Goal: Obtain resource: Download file/media

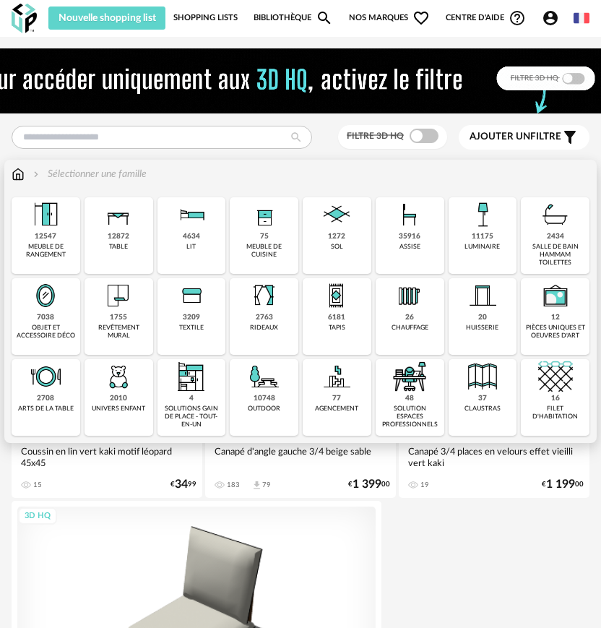
click at [393, 249] on div "35916 assise" at bounding box center [410, 235] width 69 height 77
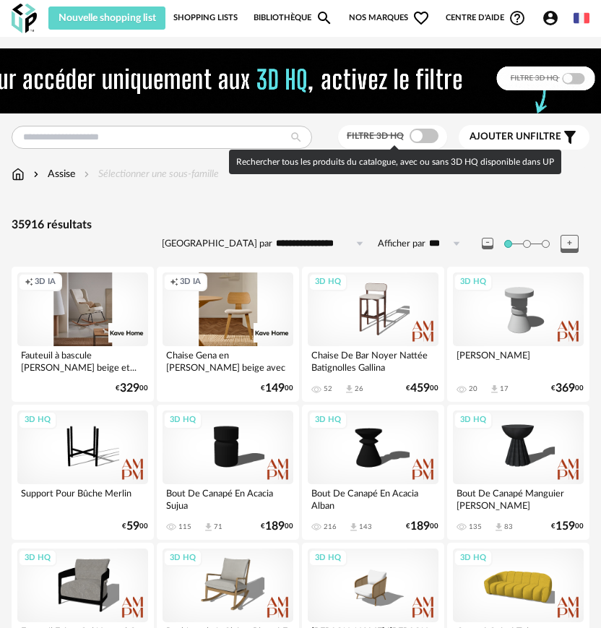
click at [400, 145] on div "Filtre 3D HQ" at bounding box center [392, 137] width 109 height 24
click at [431, 137] on span at bounding box center [424, 136] width 29 height 14
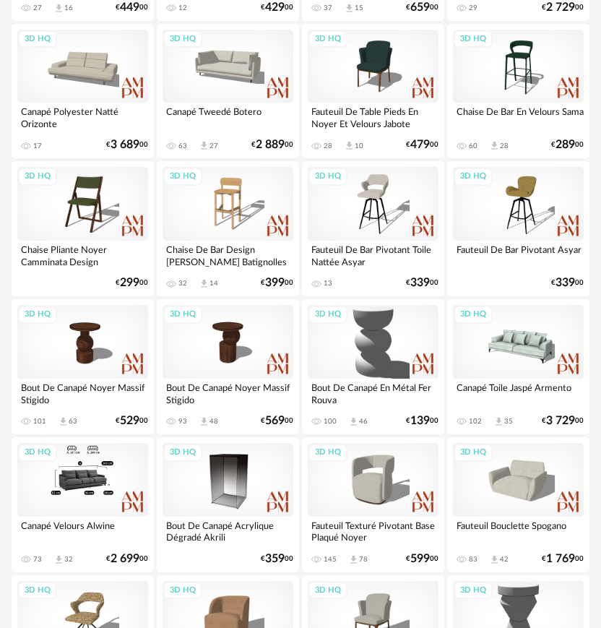
scroll to position [867, 0]
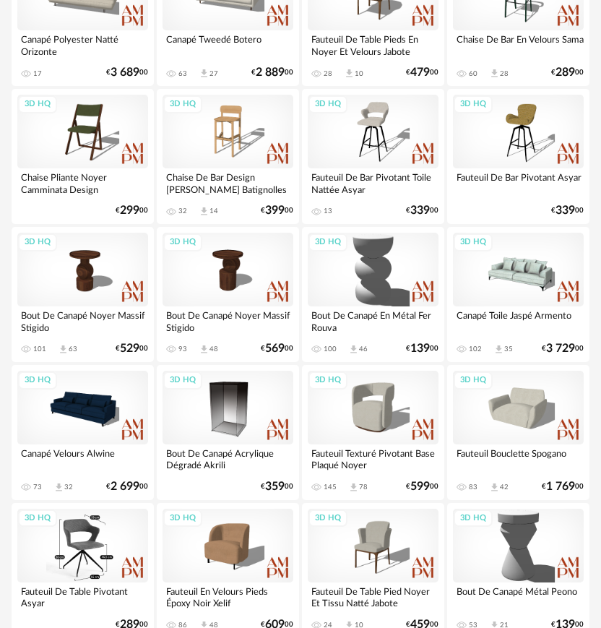
click at [120, 546] on div "3D HQ" at bounding box center [82, 546] width 131 height 74
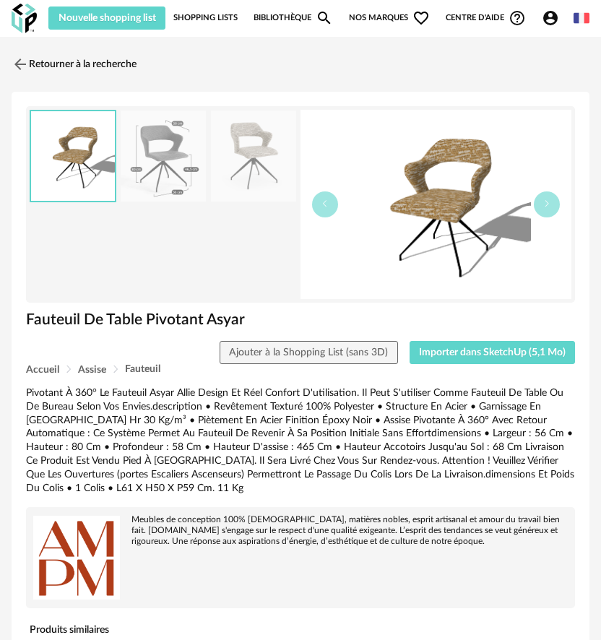
click at [374, 228] on img at bounding box center [436, 204] width 271 height 189
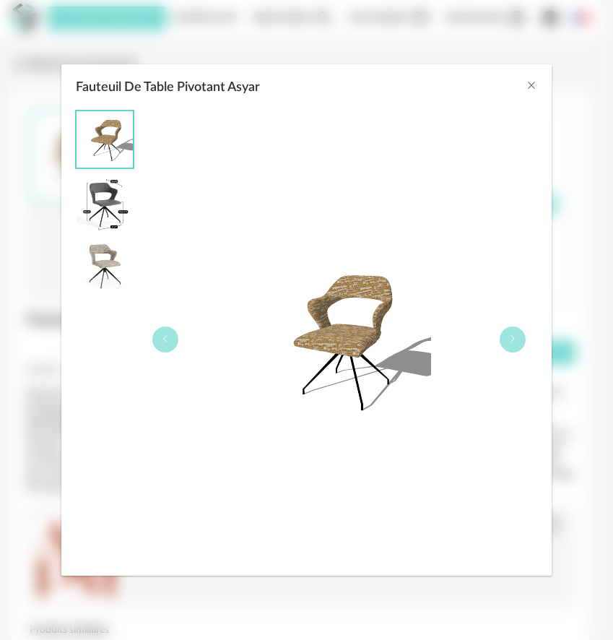
click at [366, 372] on img "Fauteuil De Table Pivotant Asyar" at bounding box center [338, 339] width 185 height 185
click at [100, 221] on img "Fauteuil De Table Pivotant Asyar" at bounding box center [105, 203] width 56 height 56
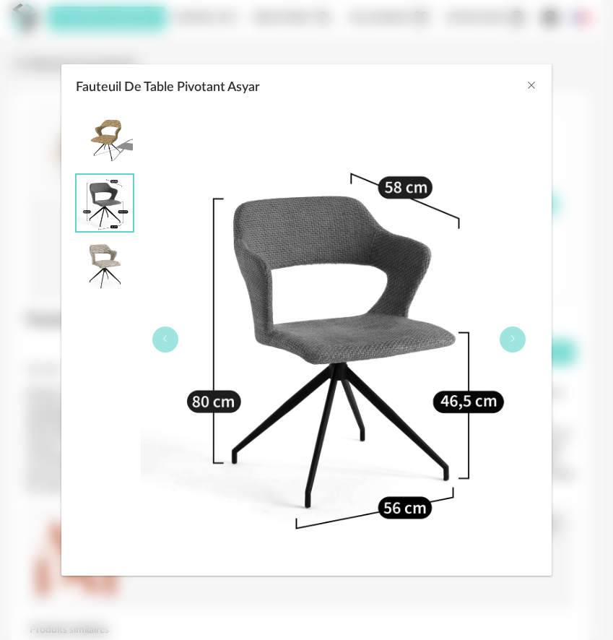
click at [82, 270] on img "Fauteuil De Table Pivotant Asyar" at bounding box center [105, 266] width 56 height 56
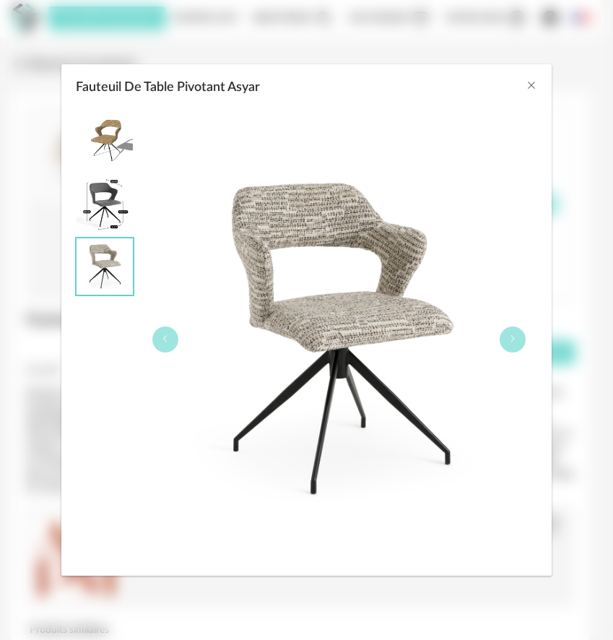
click at [525, 82] on div "Fauteuil De Table Pivotant Asyar" at bounding box center [306, 83] width 491 height 39
click at [529, 79] on button "Close" at bounding box center [532, 86] width 12 height 15
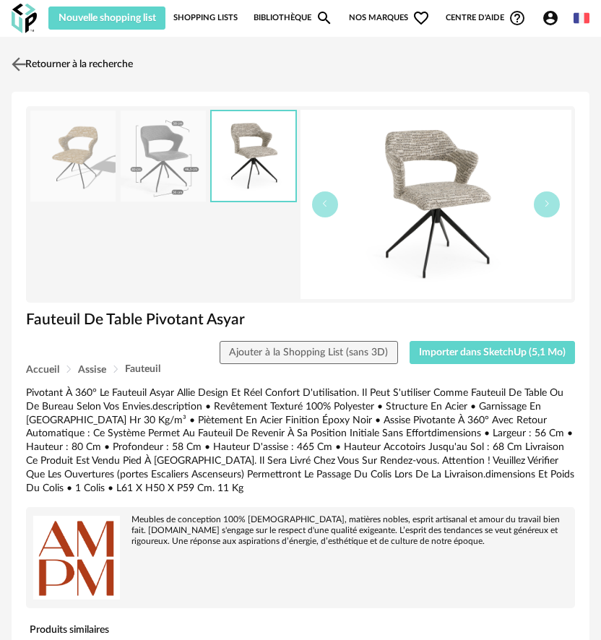
click at [92, 64] on link "Retourner à la recherche" at bounding box center [70, 64] width 125 height 32
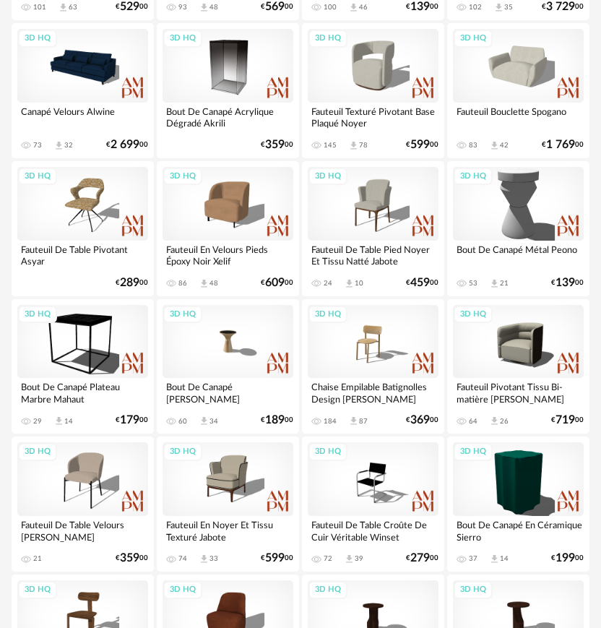
scroll to position [1228, 0]
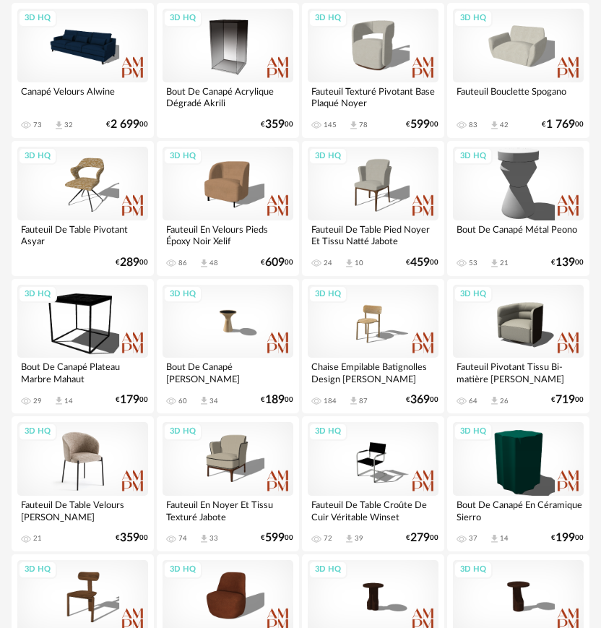
click at [87, 470] on div "3D HQ" at bounding box center [82, 459] width 131 height 74
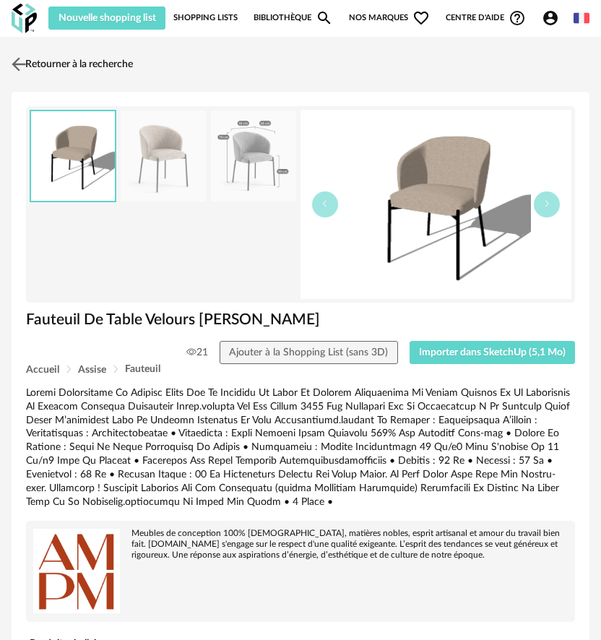
click at [65, 59] on link "Retourner à la recherche" at bounding box center [70, 64] width 125 height 32
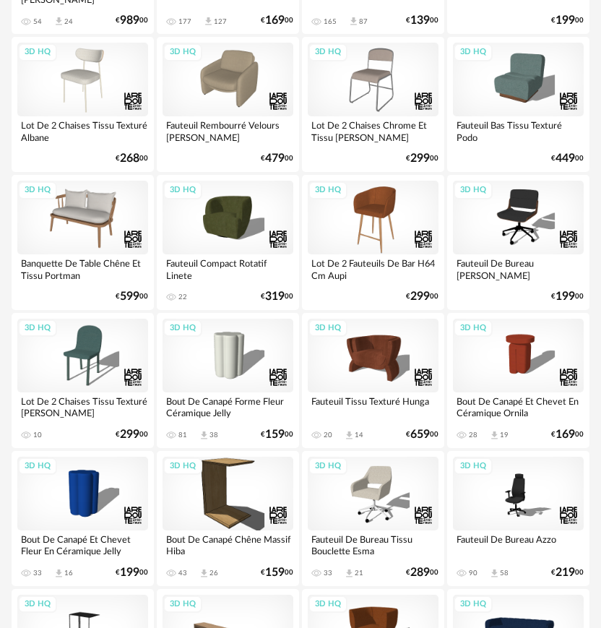
scroll to position [2457, 0]
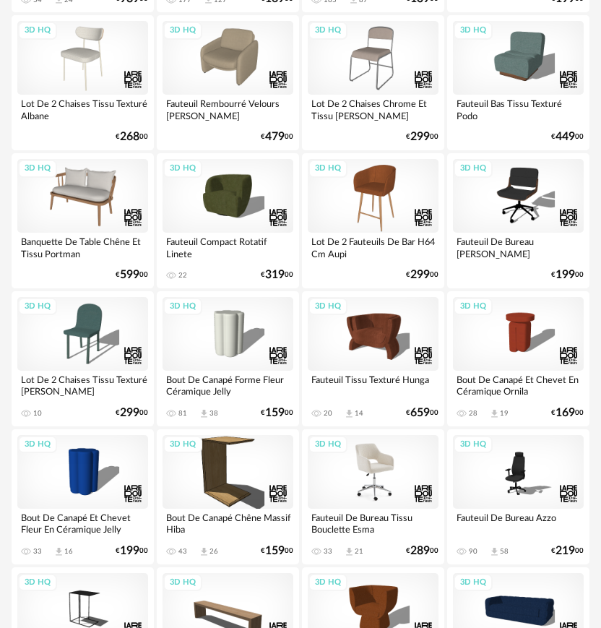
click at [360, 488] on div "3D HQ" at bounding box center [373, 472] width 131 height 74
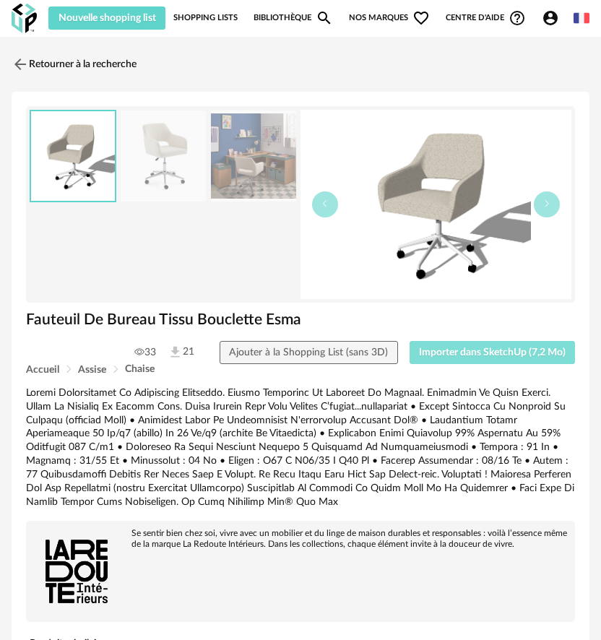
click at [435, 352] on span "Importer dans SketchUp (7,2 Mo)" at bounding box center [492, 353] width 147 height 10
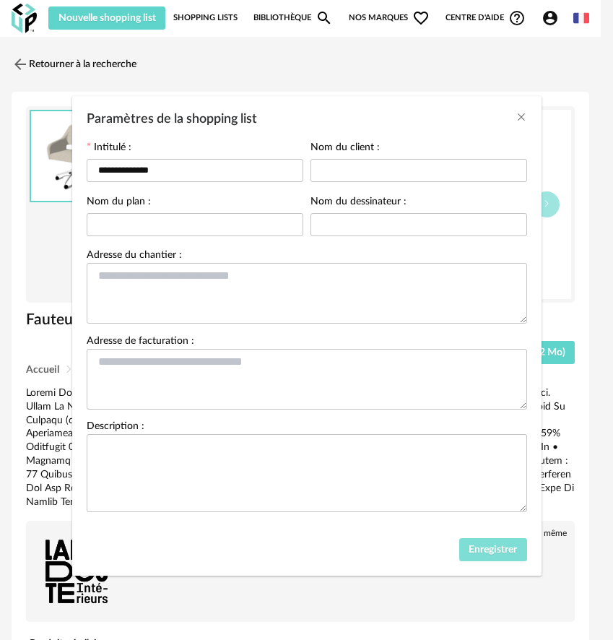
click at [469, 551] on span "Enregistrer" at bounding box center [493, 550] width 48 height 10
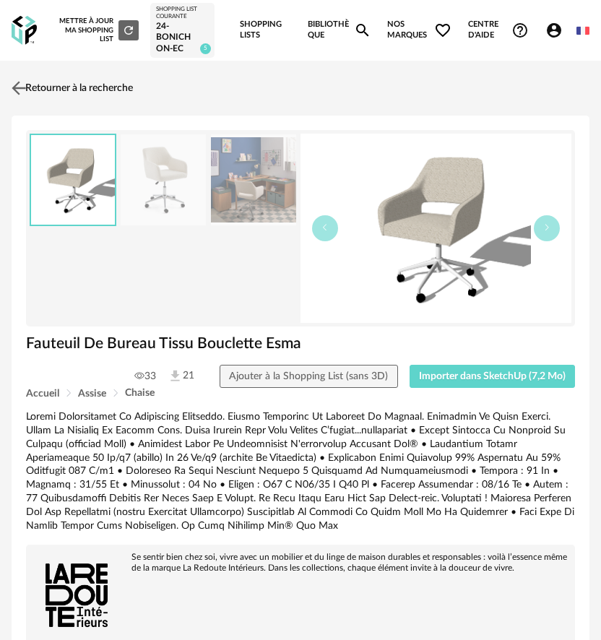
click at [89, 86] on link "Retourner à la recherche" at bounding box center [70, 88] width 125 height 32
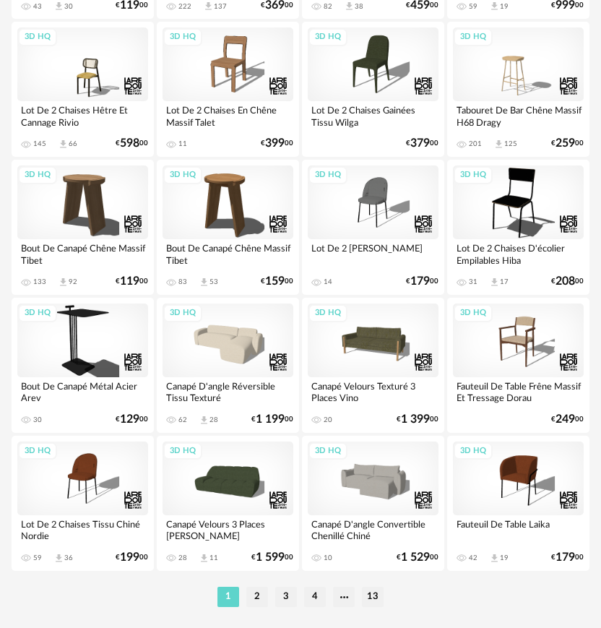
scroll to position [3199, 0]
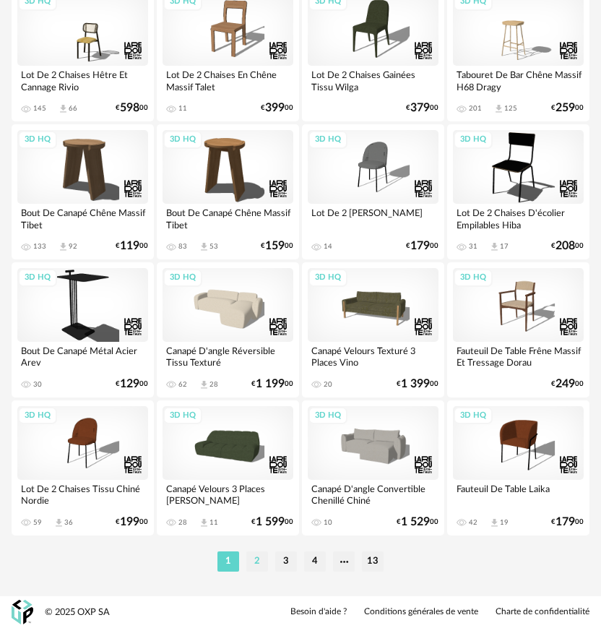
click at [264, 553] on li "2" at bounding box center [257, 561] width 22 height 20
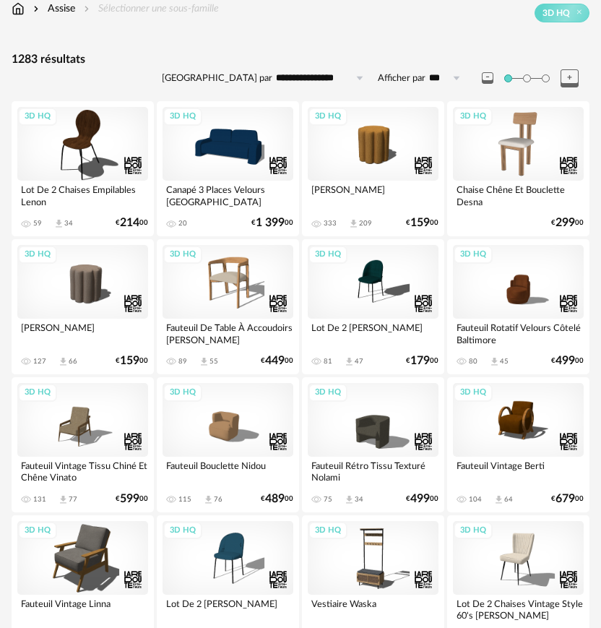
scroll to position [217, 0]
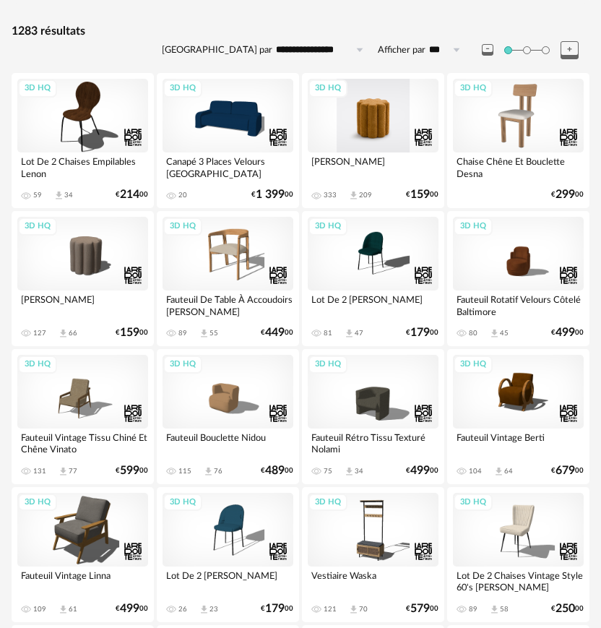
click at [382, 145] on div "3D HQ" at bounding box center [373, 116] width 131 height 74
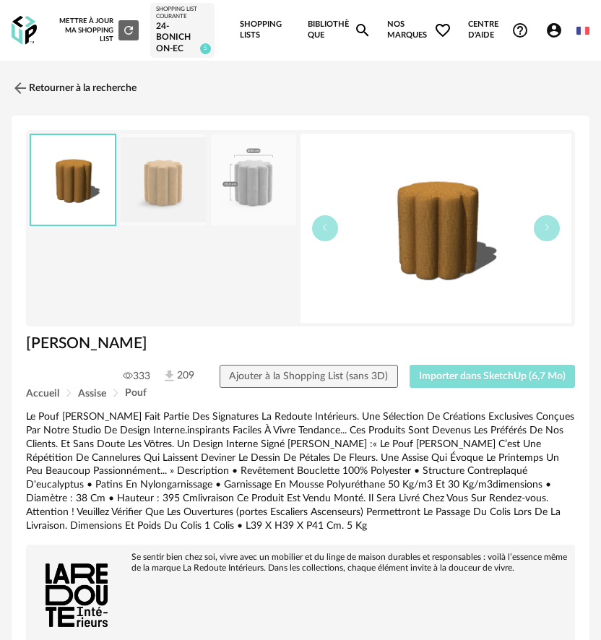
click at [419, 374] on span "Importer dans SketchUp (6,7 Mo)" at bounding box center [492, 376] width 147 height 10
click at [121, 87] on link "Retourner à la recherche" at bounding box center [70, 88] width 125 height 32
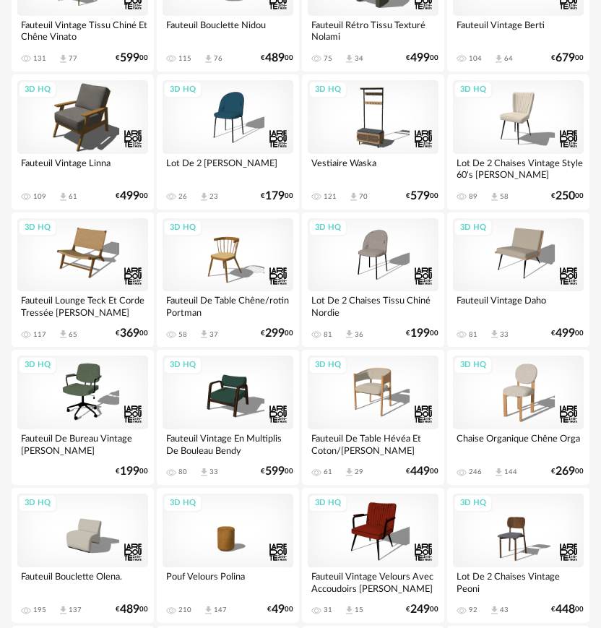
scroll to position [650, 0]
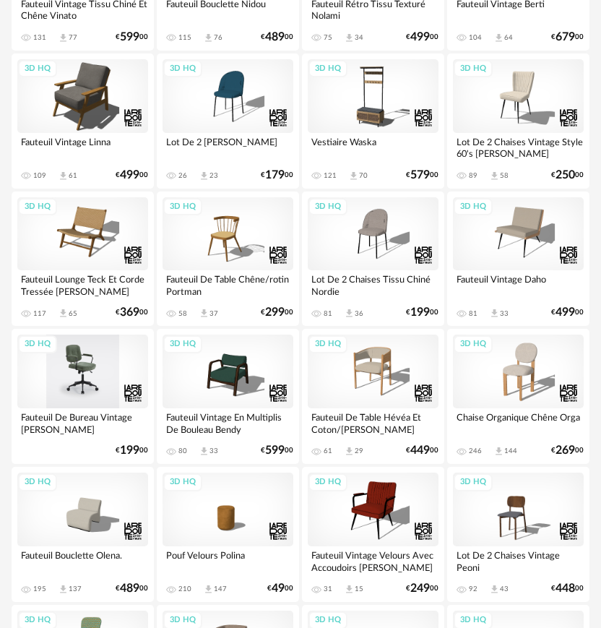
click at [82, 359] on div "3D HQ" at bounding box center [82, 372] width 131 height 74
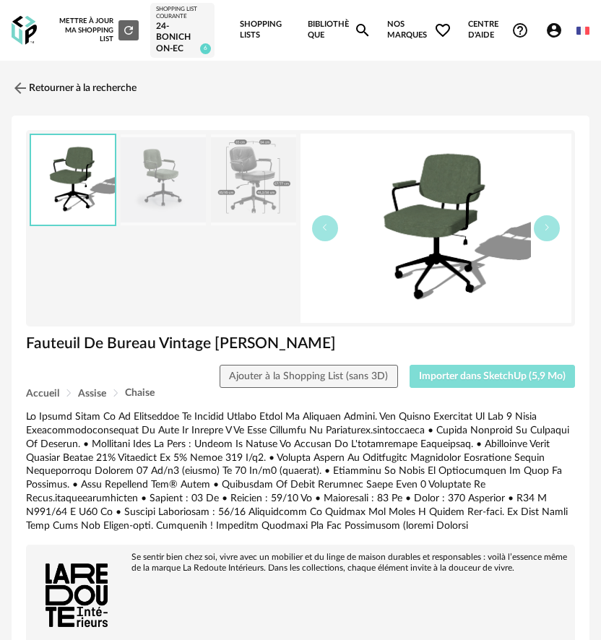
click at [432, 376] on span "Importer dans SketchUp (5,9 Mo)" at bounding box center [492, 376] width 147 height 10
click at [127, 85] on link "Retourner à la recherche" at bounding box center [70, 88] width 125 height 32
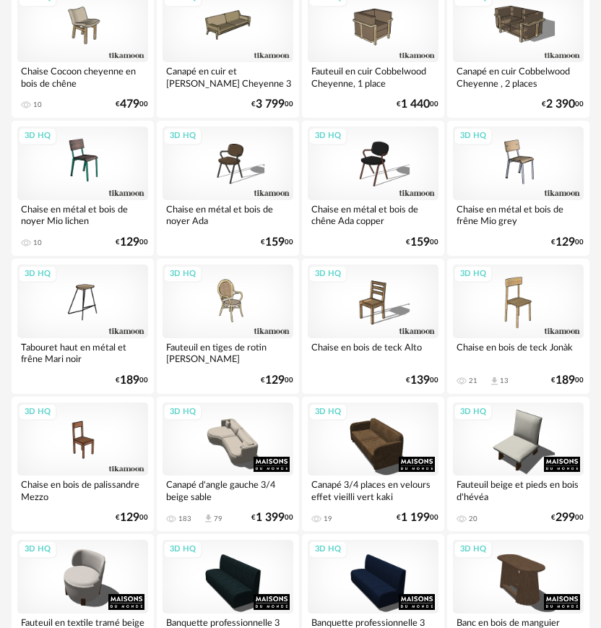
scroll to position [3199, 0]
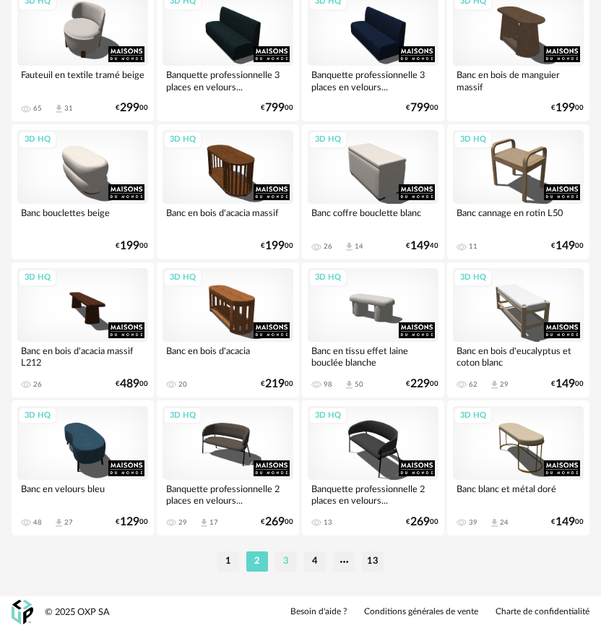
click at [290, 561] on li "3" at bounding box center [286, 561] width 22 height 20
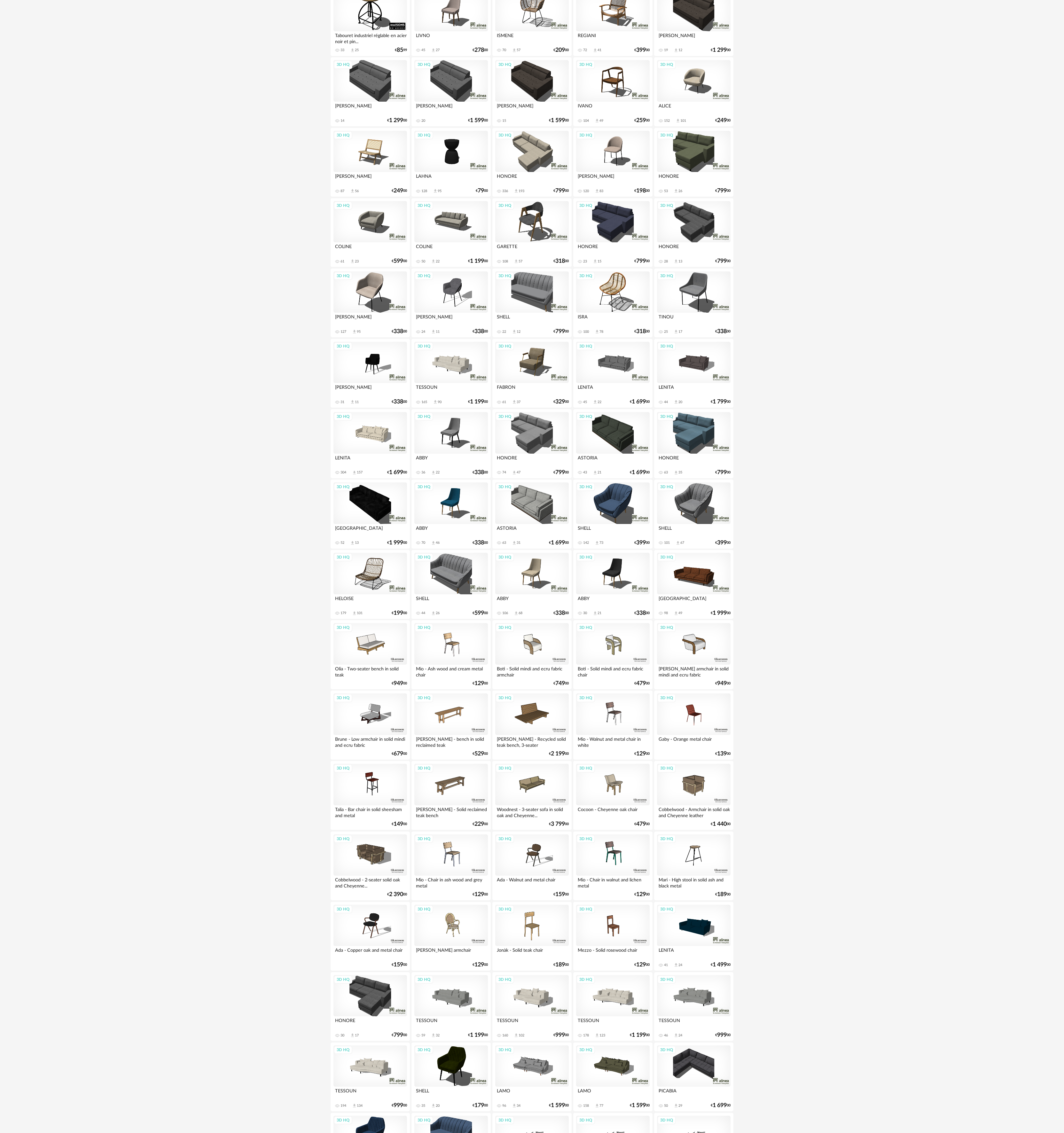
scroll to position [192, 0]
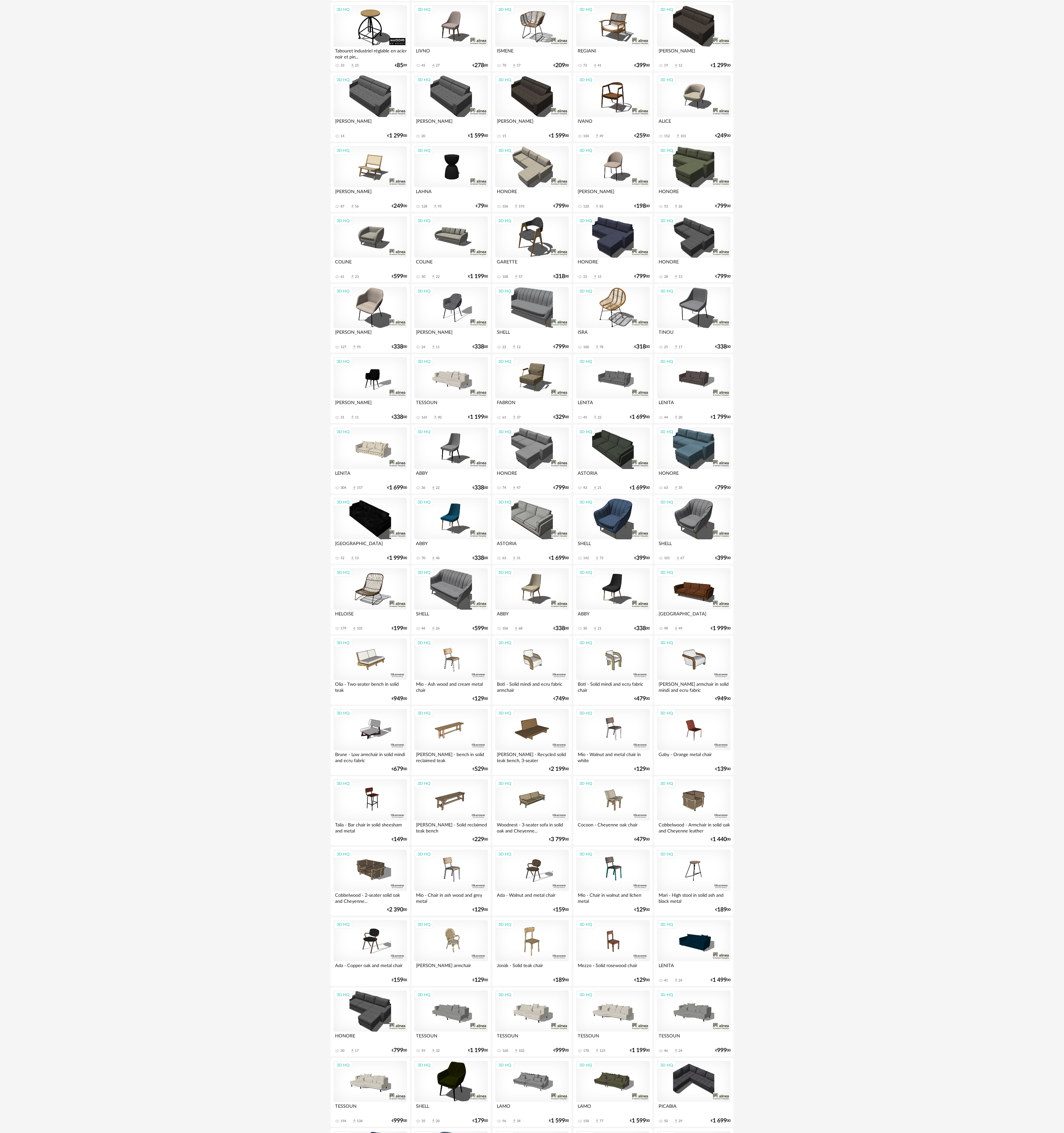
click at [265, 277] on div "**********" at bounding box center [532, 595] width 1064 height 1542
